Goal: Unclear: Browse casually

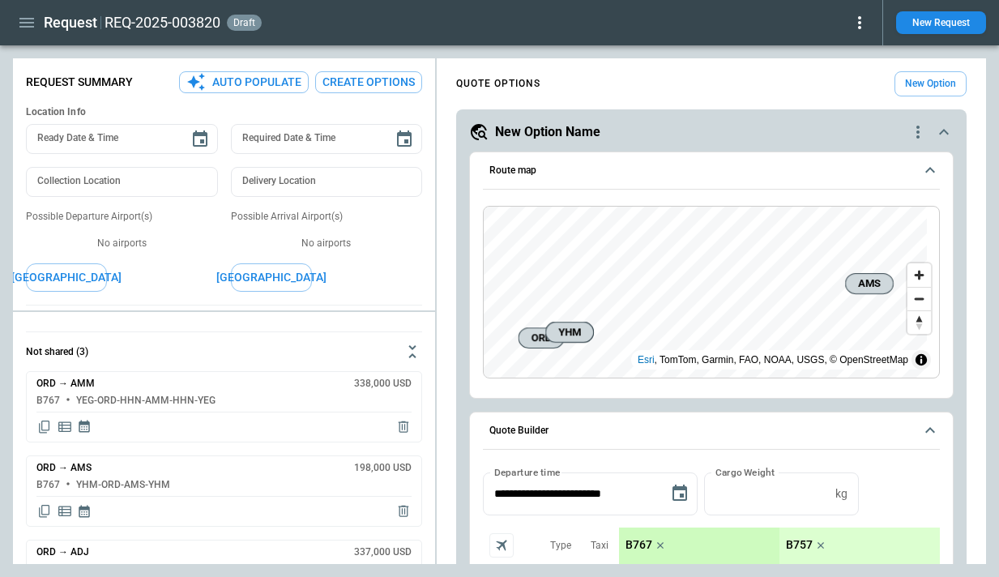
scroll to position [3165, 0]
